Goal: Information Seeking & Learning: Check status

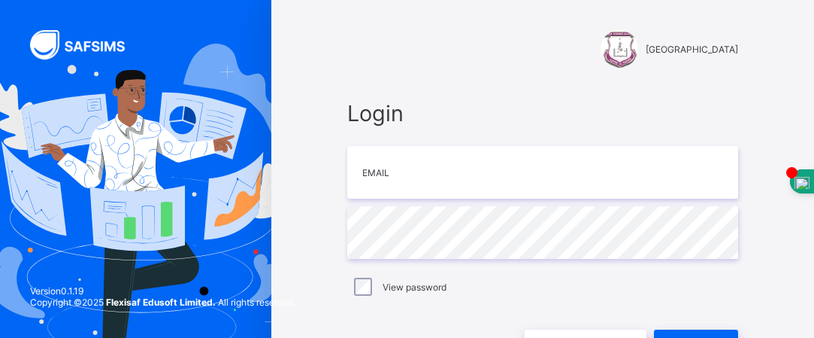
click at [384, 180] on input "email" at bounding box center [542, 172] width 391 height 53
type input "**********"
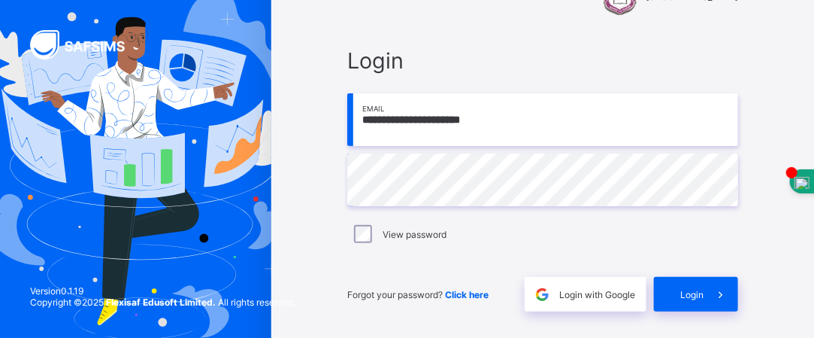
scroll to position [97, 0]
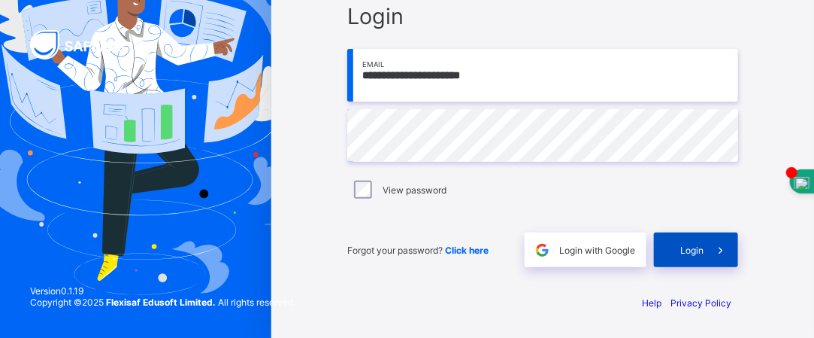
click at [711, 246] on span at bounding box center [721, 249] width 35 height 35
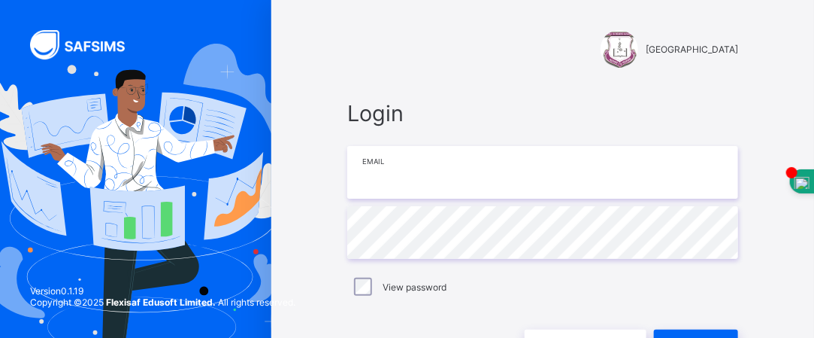
click at [427, 180] on input "email" at bounding box center [542, 172] width 391 height 53
type input "**********"
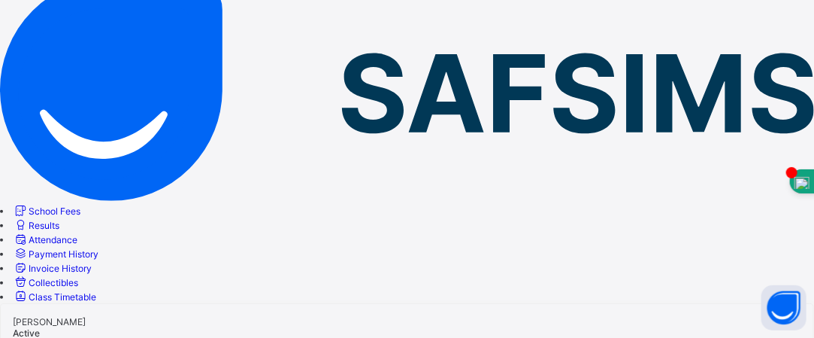
scroll to position [102, 0]
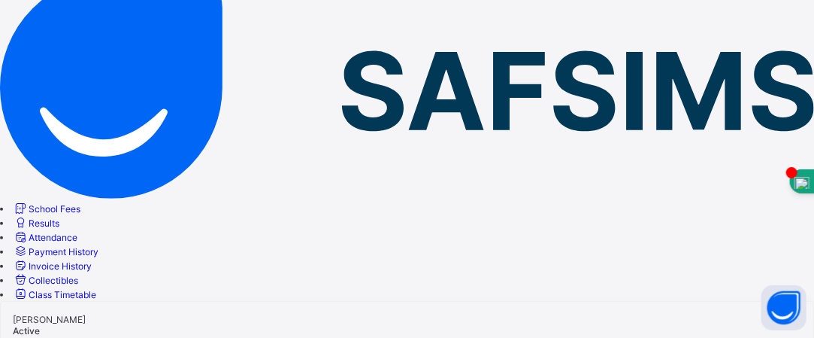
drag, startPoint x: 632, startPoint y: 305, endPoint x: 322, endPoint y: 274, distance: 312.1
click at [59, 217] on span "Results" at bounding box center [44, 222] width 31 height 11
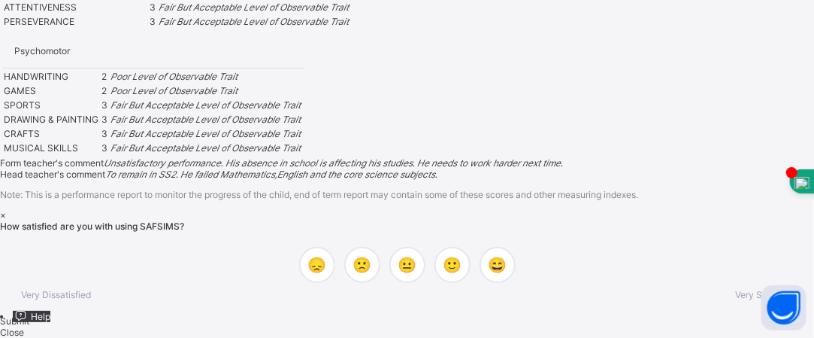
scroll to position [1646, 0]
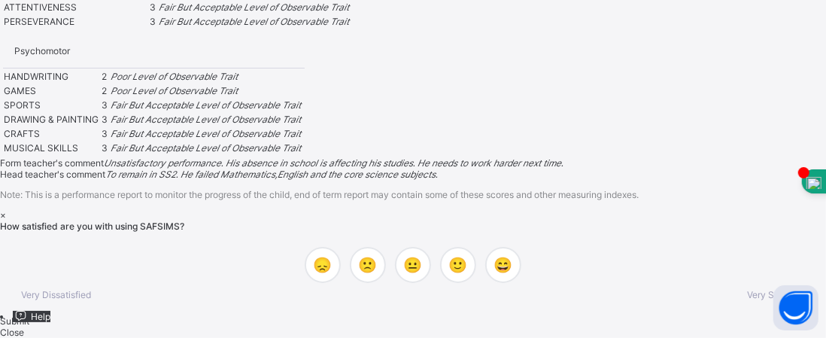
drag, startPoint x: 820, startPoint y: 51, endPoint x: 824, endPoint y: 304, distance: 252.7
click at [523, 209] on div "×" at bounding box center [413, 214] width 826 height 11
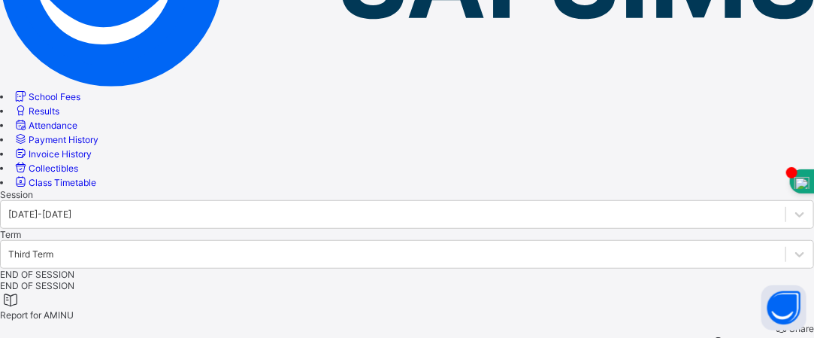
scroll to position [189, 0]
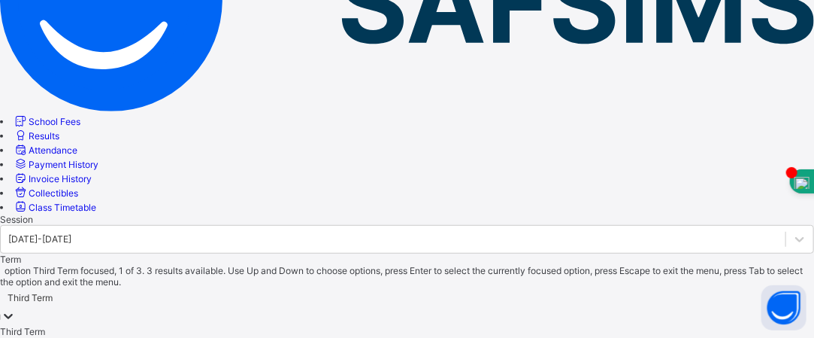
click at [16, 308] on icon at bounding box center [8, 315] width 15 height 15
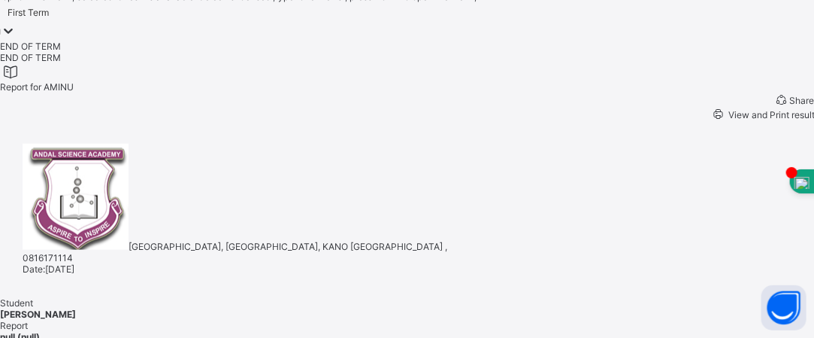
scroll to position [461, 0]
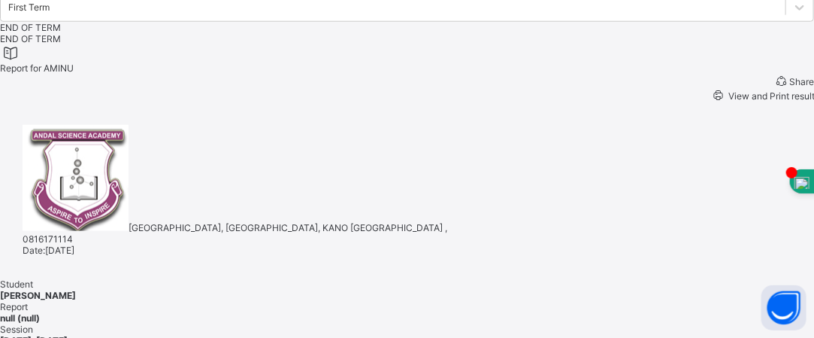
drag, startPoint x: 817, startPoint y: 64, endPoint x: 501, endPoint y: 47, distance: 316.2
click at [501, 102] on div "[GEOGRAPHIC_DATA] , 0816171114 Date: [DATE]" at bounding box center [407, 190] width 814 height 176
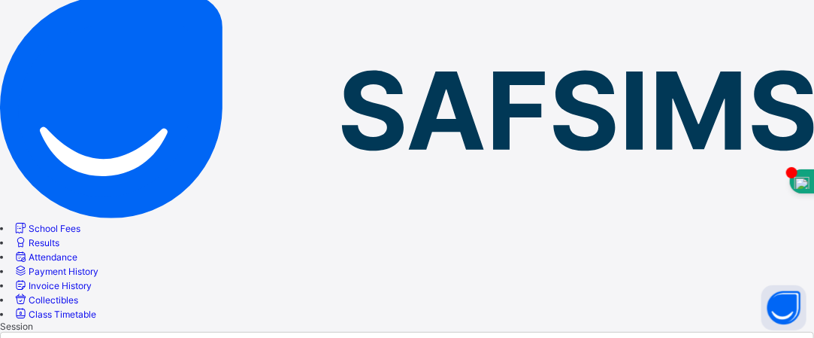
scroll to position [80, 0]
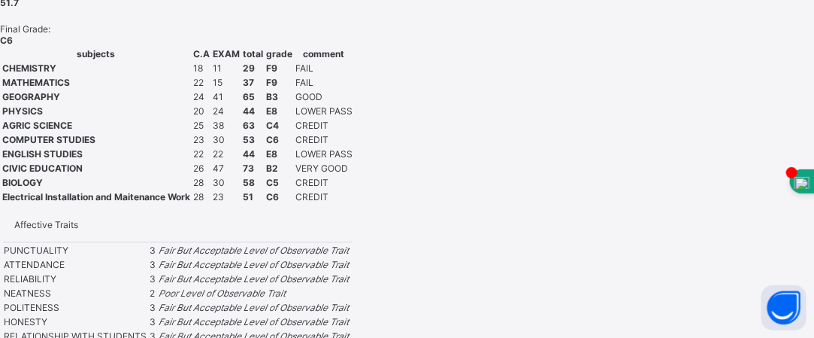
scroll to position [1000, 0]
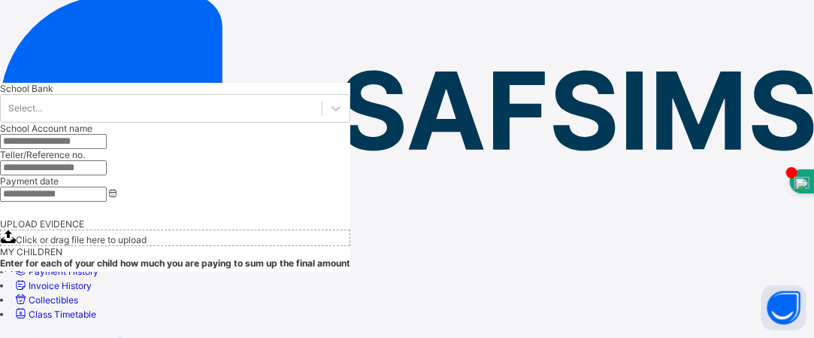
scroll to position [90, 0]
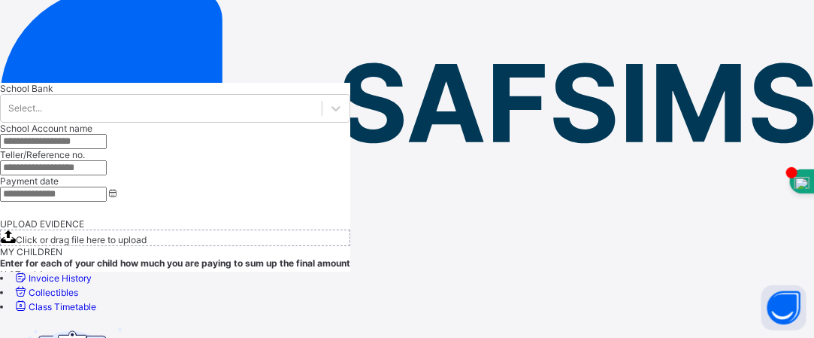
click at [77, 244] on span "Attendance" at bounding box center [53, 249] width 49 height 11
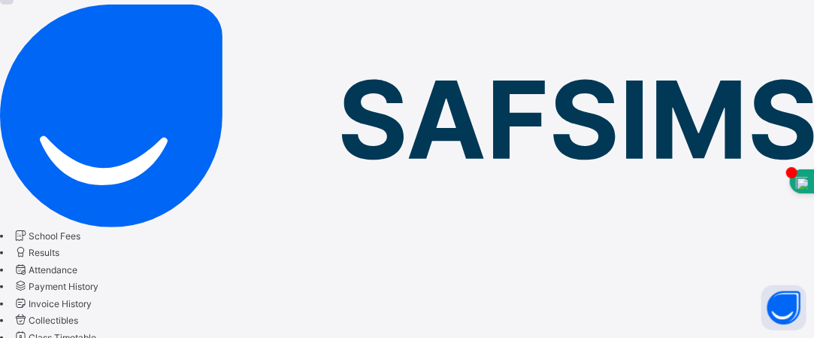
click at [92, 298] on span "Invoice History" at bounding box center [60, 303] width 63 height 11
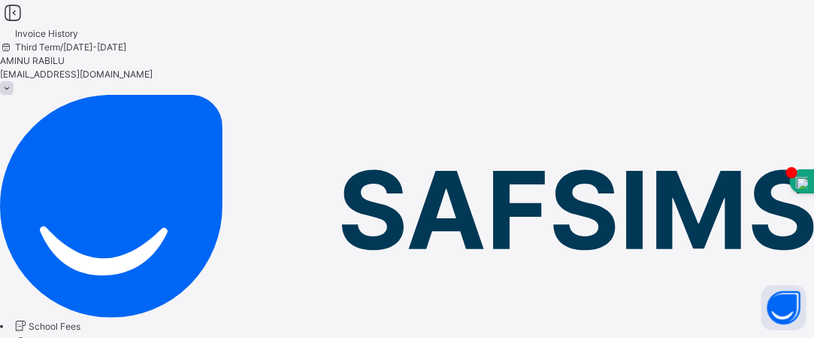
click at [59, 337] on span "Results" at bounding box center [44, 342] width 31 height 11
click at [14, 81] on span at bounding box center [7, 88] width 14 height 14
click at [59, 337] on span "Results" at bounding box center [44, 342] width 31 height 11
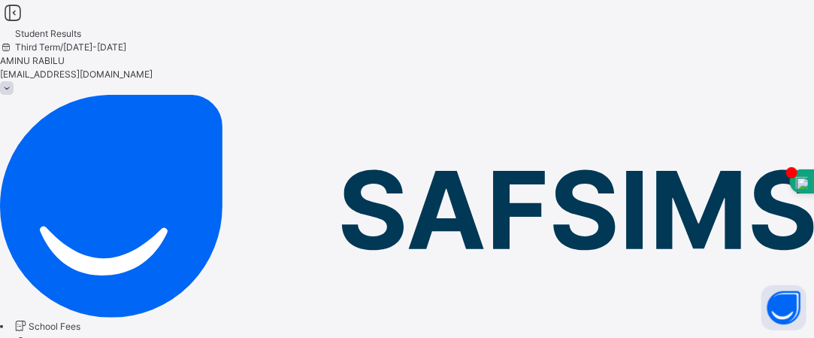
click at [59, 337] on span "Results" at bounding box center [44, 342] width 31 height 11
